Goal: Navigation & Orientation: Find specific page/section

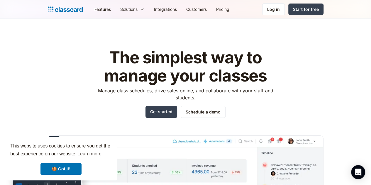
click at [234, 35] on header "The simplest way to manage your classes Manage class schedules, drive sales onl…" at bounding box center [185, 136] width 371 height 235
click at [280, 9] on div "Log in" at bounding box center [273, 9] width 13 height 6
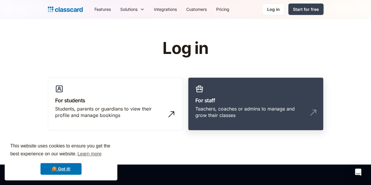
click at [248, 104] on h3 "For staff" at bounding box center [255, 100] width 121 height 8
